Goal: Transaction & Acquisition: Purchase product/service

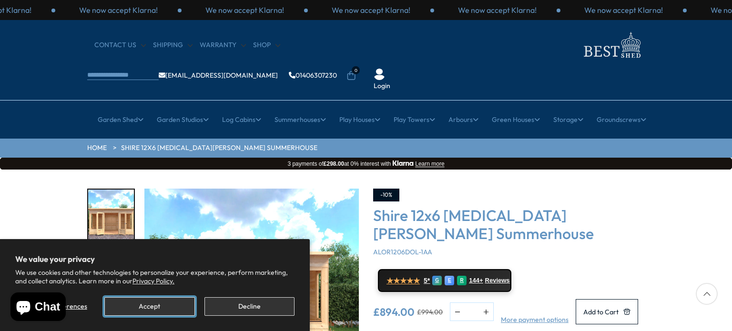
click at [173, 313] on button "Accept" at bounding box center [149, 306] width 90 height 19
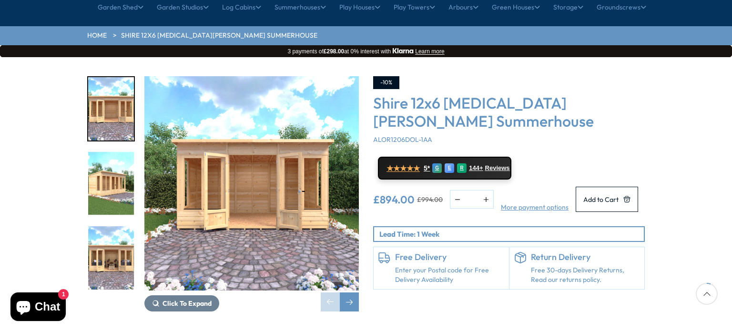
scroll to position [114, 0]
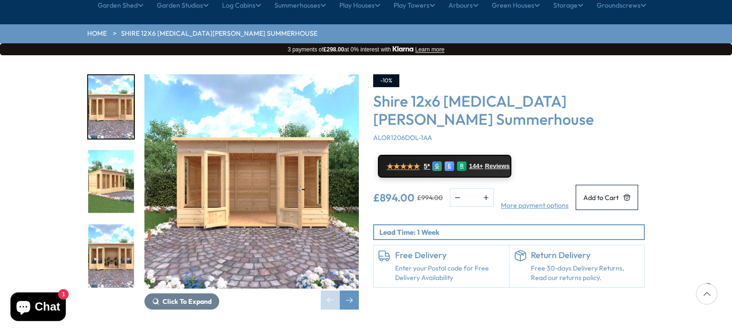
click at [411, 264] on link "Enter your Postal code for Free Delivery Availability" at bounding box center [449, 273] width 109 height 19
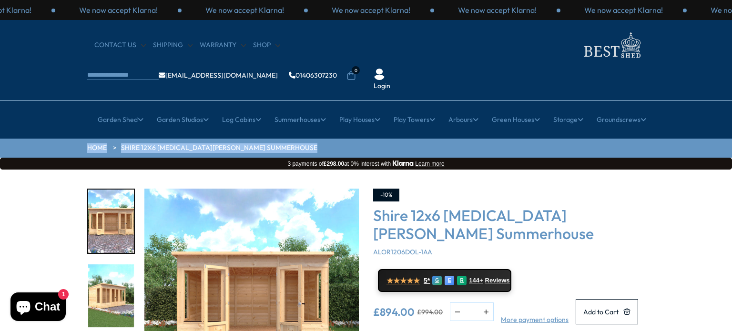
drag, startPoint x: 731, startPoint y: 102, endPoint x: 731, endPoint y: 135, distance: 33.3
drag, startPoint x: 731, startPoint y: 172, endPoint x: 731, endPoint y: 190, distance: 18.6
click at [731, 190] on div "Click To Expand Click To Expand Click To Expand Click To Expand Click To Expand…" at bounding box center [366, 314] width 732 height 288
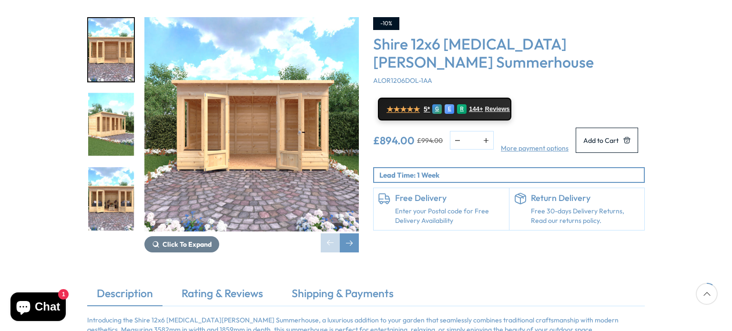
scroll to position [191, 0]
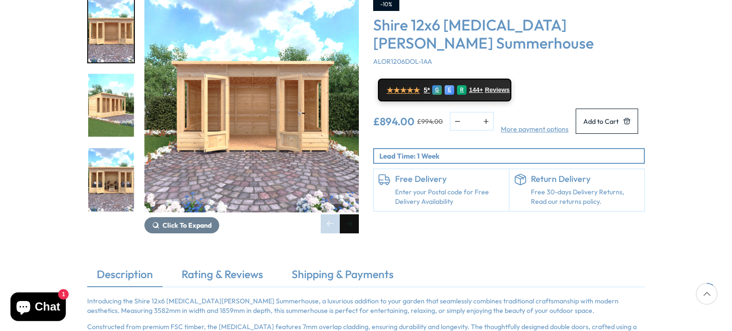
click at [347, 214] on div "Next slide" at bounding box center [349, 223] width 19 height 19
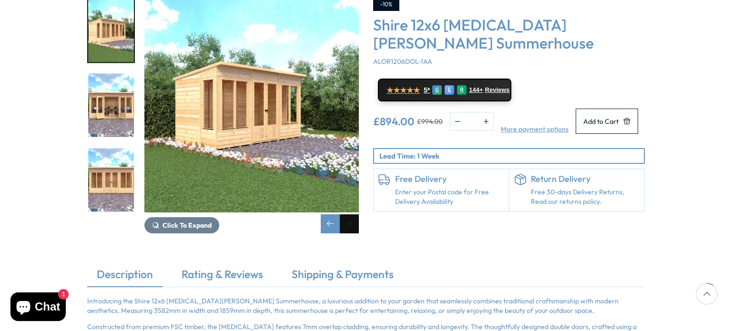
click at [347, 214] on div "Next slide" at bounding box center [349, 223] width 19 height 19
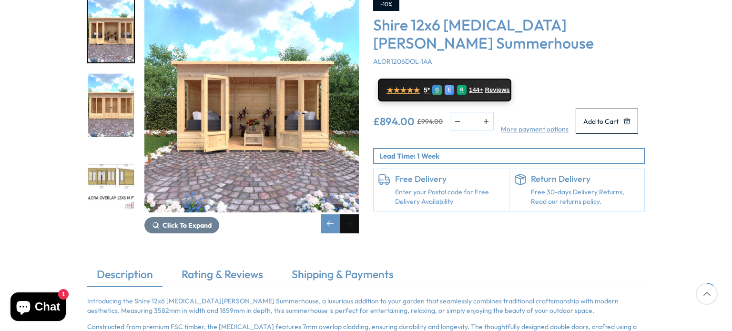
click at [347, 214] on div "Next slide" at bounding box center [349, 223] width 19 height 19
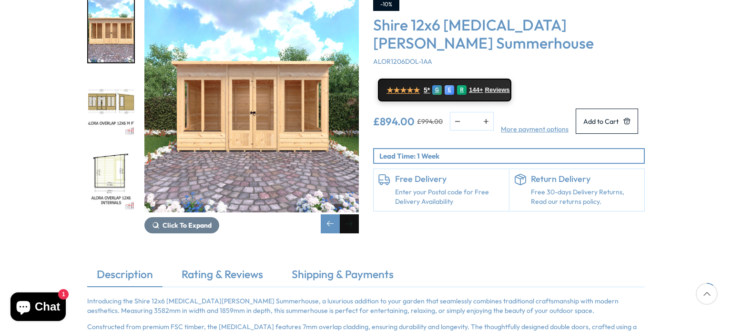
click at [347, 214] on div "Next slide" at bounding box center [349, 223] width 19 height 19
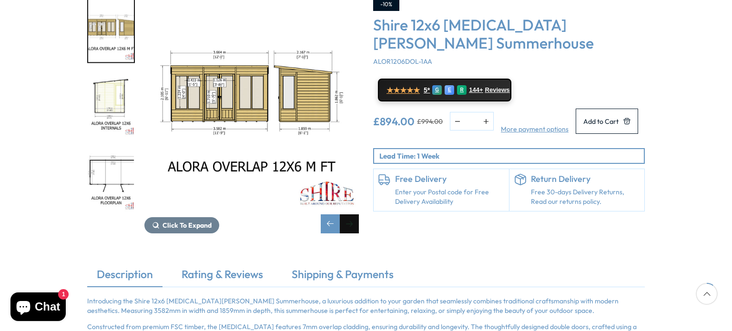
click at [347, 214] on div "Next slide" at bounding box center [349, 223] width 19 height 19
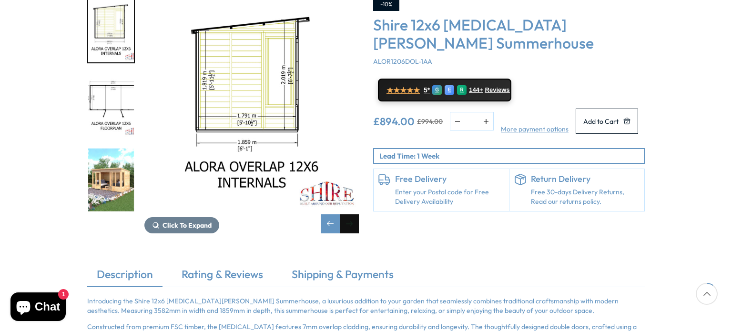
click at [347, 214] on div "Next slide" at bounding box center [349, 223] width 19 height 19
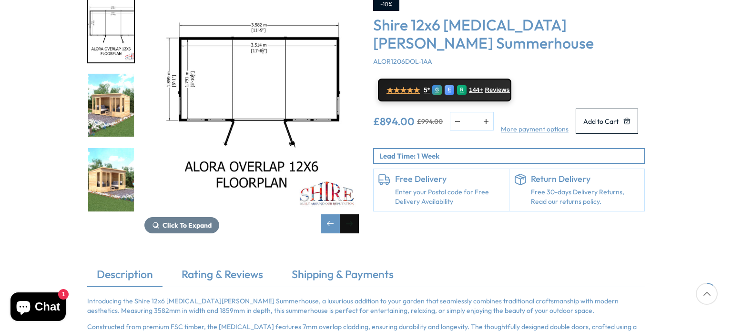
click at [347, 214] on div "Next slide" at bounding box center [349, 223] width 19 height 19
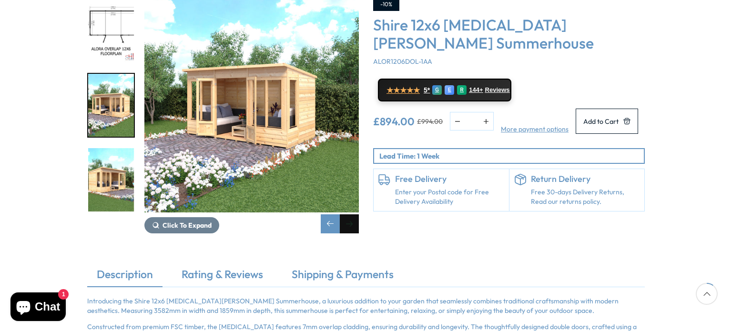
click at [347, 214] on div "Next slide" at bounding box center [349, 223] width 19 height 19
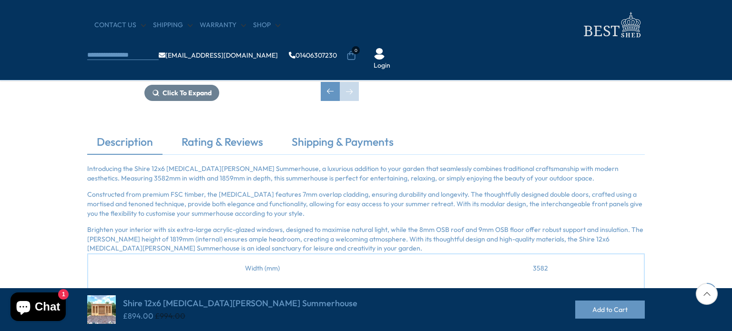
scroll to position [248, 0]
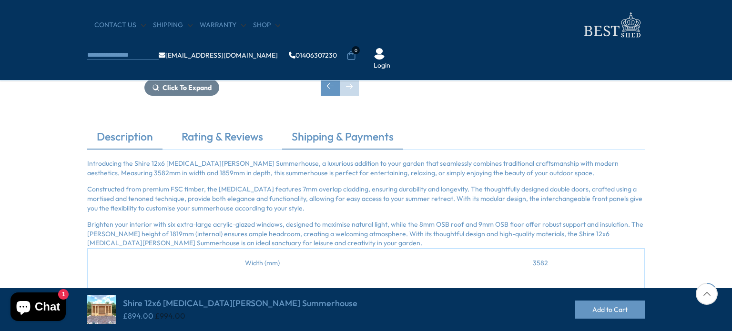
click at [381, 139] on link "Shipping & Payments" at bounding box center [342, 139] width 121 height 20
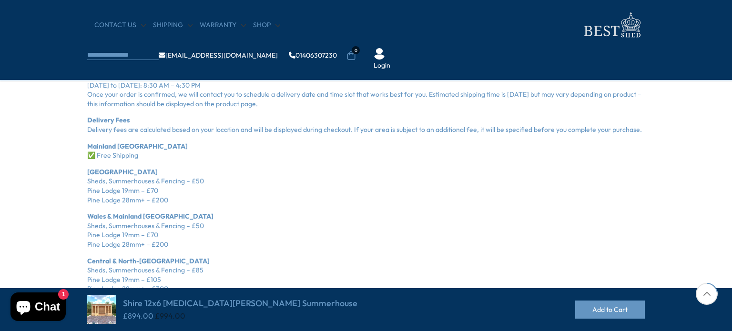
scroll to position [438, 0]
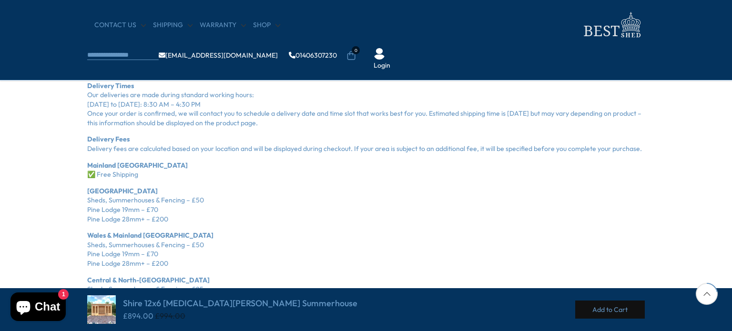
click at [582, 310] on button "Add to Cart" at bounding box center [610, 310] width 70 height 18
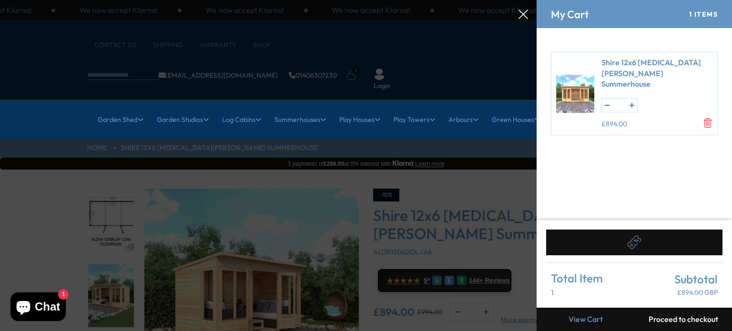
click at [662, 314] on button "Proceed to checkout" at bounding box center [683, 319] width 98 height 23
